Goal: Task Accomplishment & Management: Manage account settings

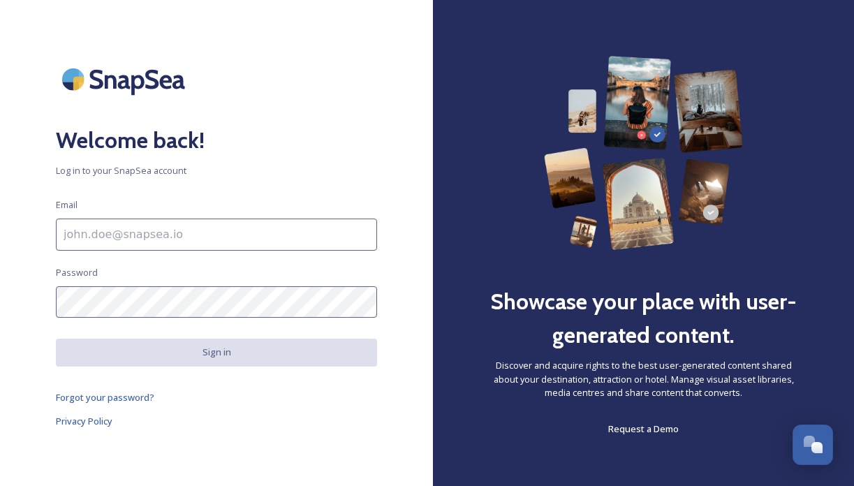
click at [121, 238] on input at bounding box center [216, 235] width 321 height 32
click at [115, 239] on input at bounding box center [216, 235] width 321 height 32
click at [158, 235] on input at bounding box center [216, 235] width 321 height 32
type input "[PERSON_NAME][EMAIL_ADDRESS][DOMAIN_NAME]"
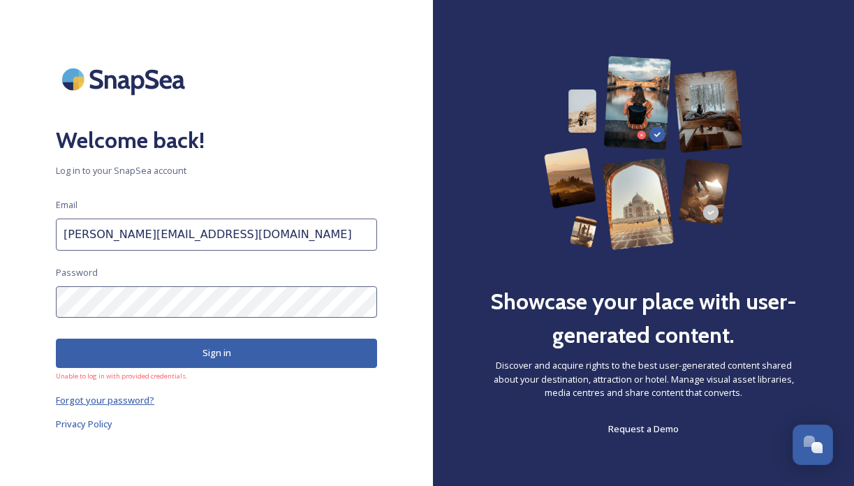
click at [137, 396] on span "Forgot your password?" at bounding box center [105, 400] width 99 height 13
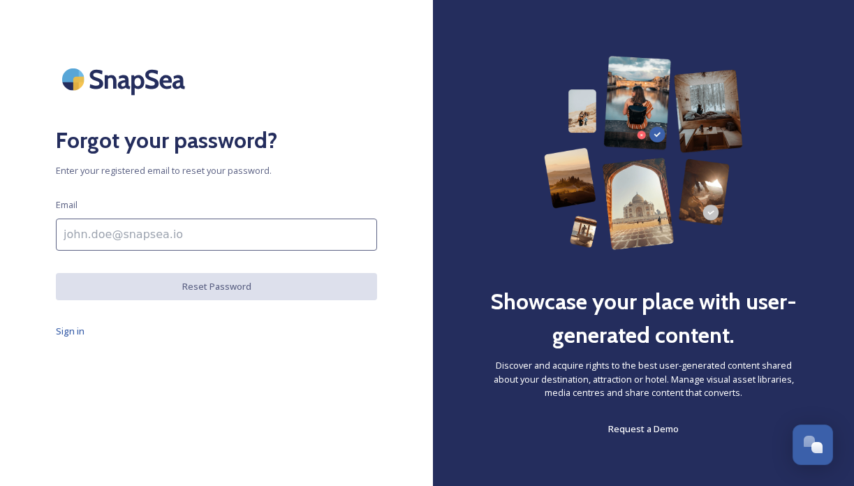
click at [191, 245] on input at bounding box center [216, 235] width 321 height 32
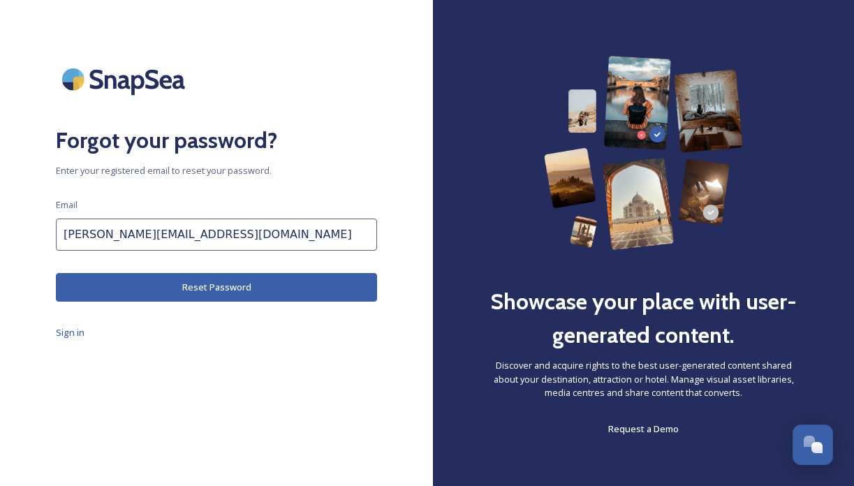
type input "[PERSON_NAME][EMAIL_ADDRESS][DOMAIN_NAME]"
click at [166, 283] on button "Reset Password" at bounding box center [216, 287] width 321 height 29
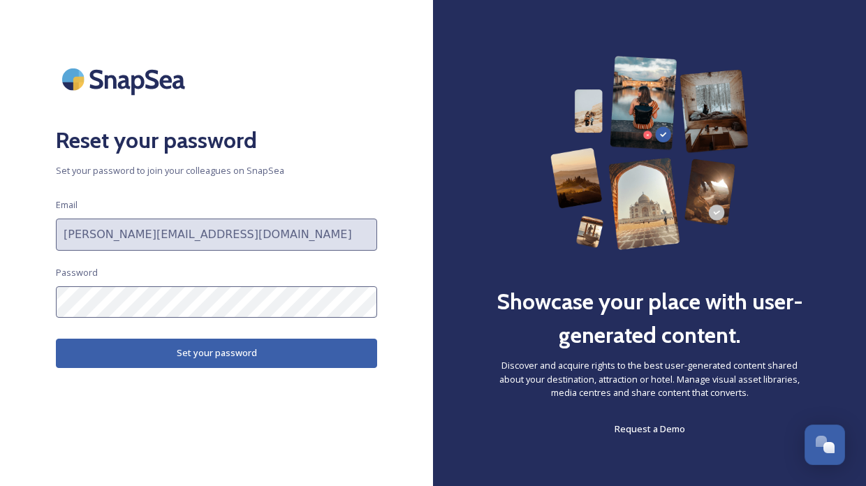
click at [157, 348] on button "Set your password" at bounding box center [216, 353] width 321 height 29
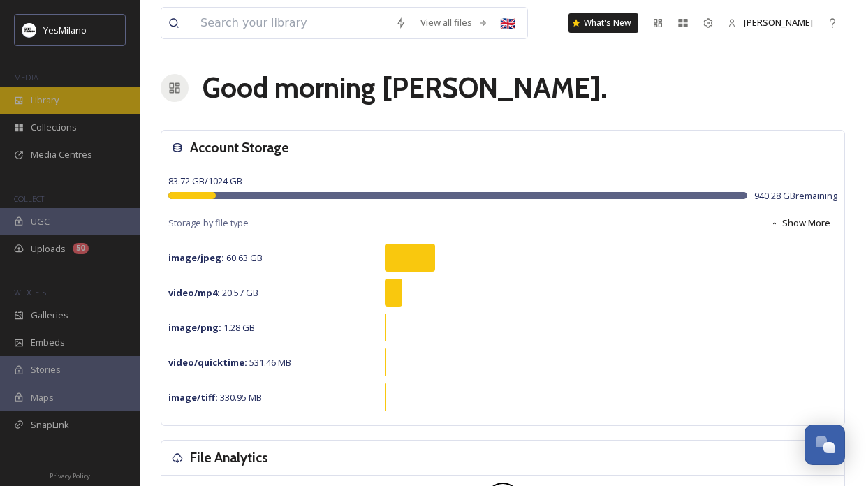
click at [73, 104] on div "Library" at bounding box center [70, 100] width 140 height 27
